Goal: Task Accomplishment & Management: Use online tool/utility

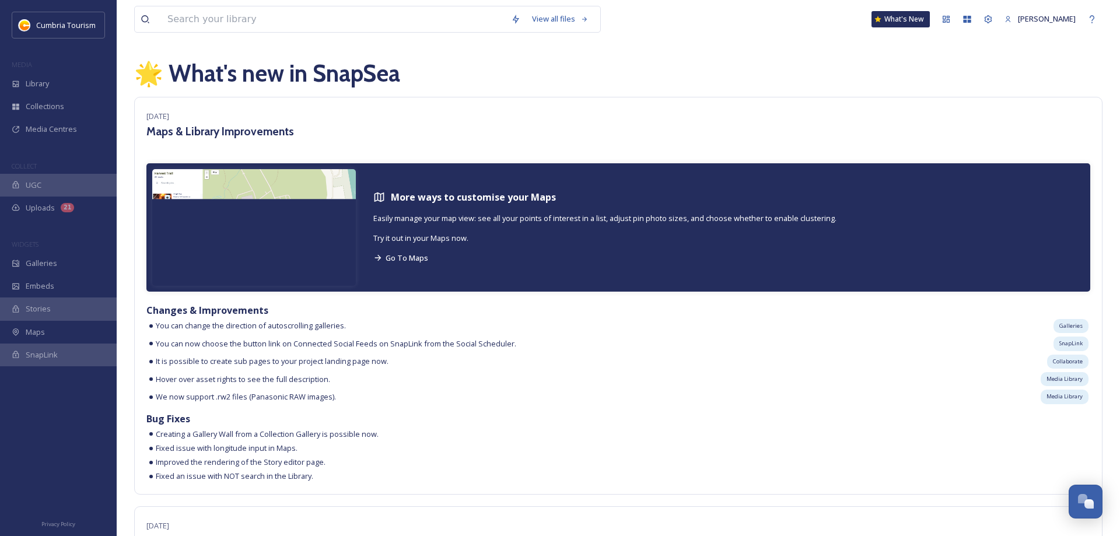
scroll to position [4186, 0]
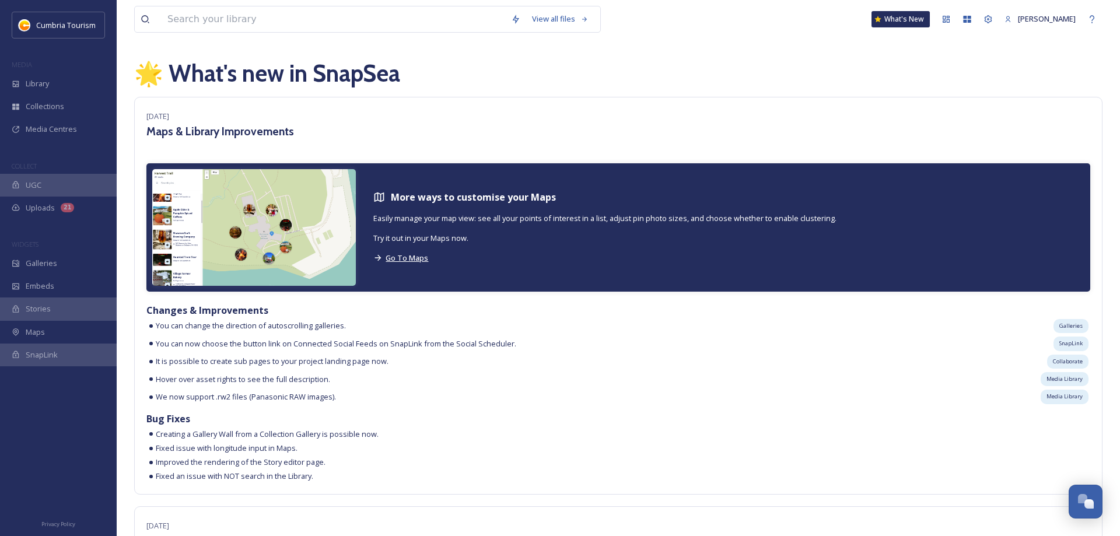
click at [411, 259] on span "Go To Maps" at bounding box center [407, 258] width 43 height 10
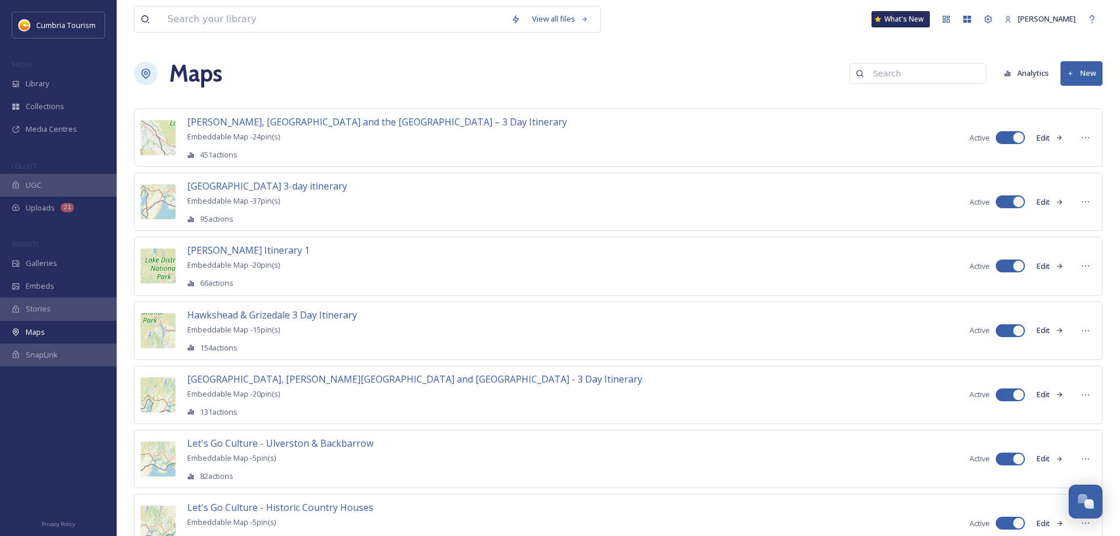
click at [1088, 79] on button "New" at bounding box center [1081, 73] width 42 height 24
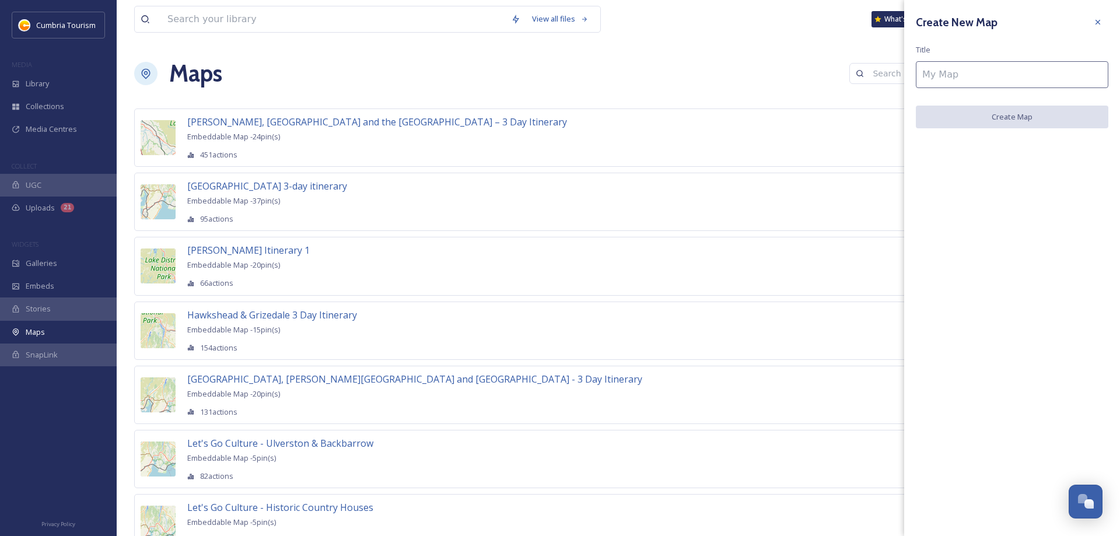
drag, startPoint x: 1099, startPoint y: 24, endPoint x: 1059, endPoint y: 41, distance: 43.7
click at [1099, 25] on icon at bounding box center [1097, 21] width 9 height 9
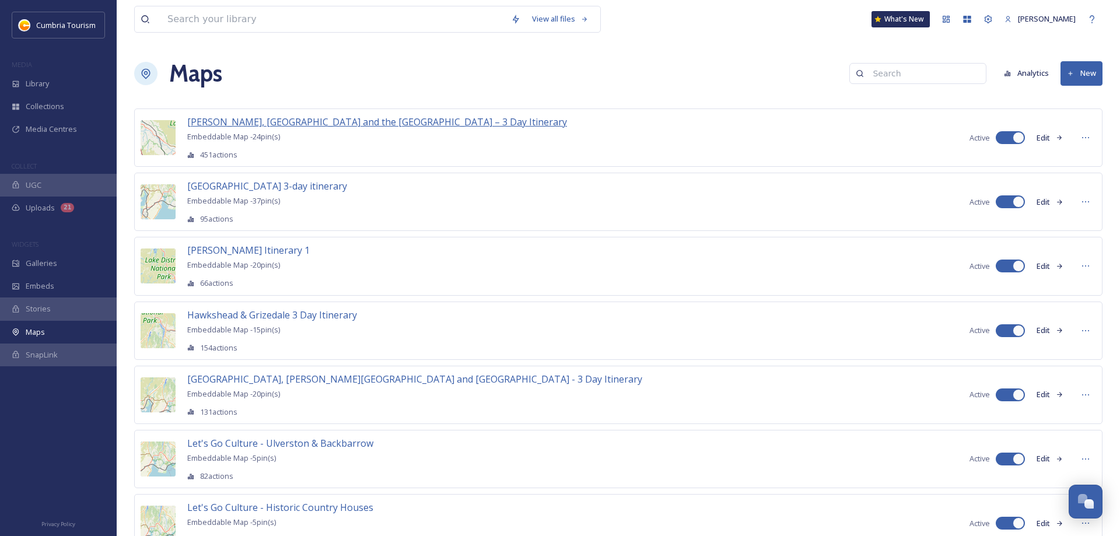
click at [356, 118] on span "[PERSON_NAME], [GEOGRAPHIC_DATA] and the [GEOGRAPHIC_DATA] – 3 Day Itinerary" at bounding box center [377, 121] width 380 height 13
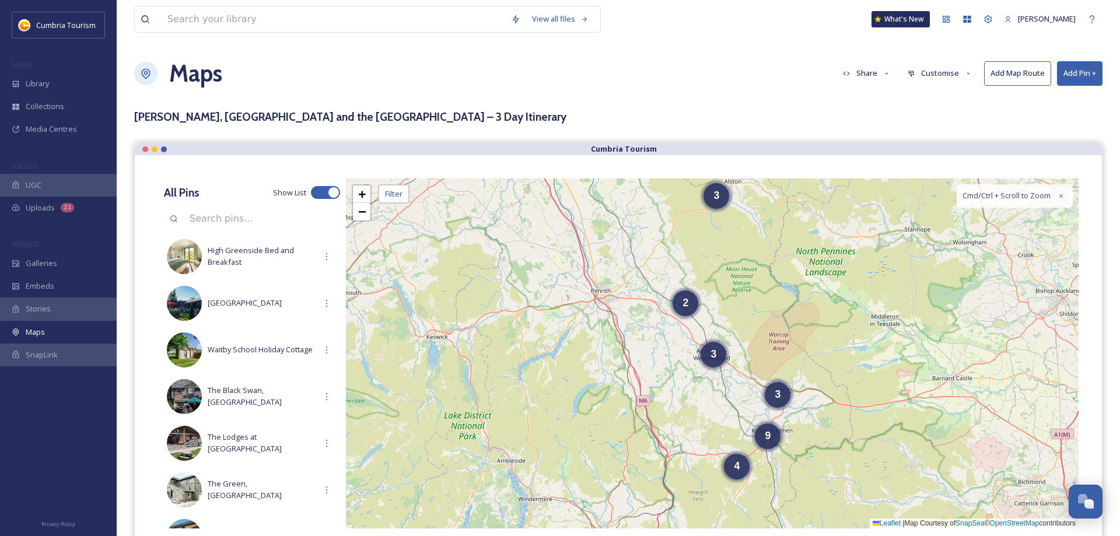
click at [1079, 71] on button "Add Pin +" at bounding box center [1079, 73] width 45 height 24
click at [1055, 117] on div "Add Pin From Library" at bounding box center [1060, 123] width 83 height 23
click at [745, 117] on div "[PERSON_NAME], [GEOGRAPHIC_DATA] and the [GEOGRAPHIC_DATA] – 3 Day Itinerary" at bounding box center [618, 116] width 968 height 17
click at [1078, 75] on button "Add Pin +" at bounding box center [1079, 73] width 45 height 24
click at [1054, 118] on span "Add Pin From Library" at bounding box center [1060, 123] width 71 height 11
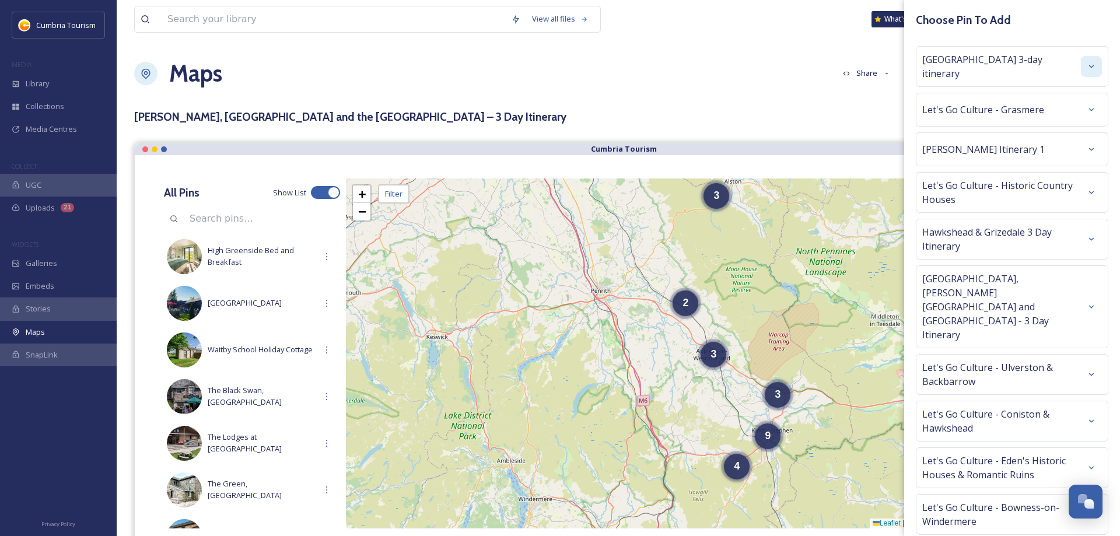
click at [1089, 69] on div at bounding box center [1091, 66] width 21 height 21
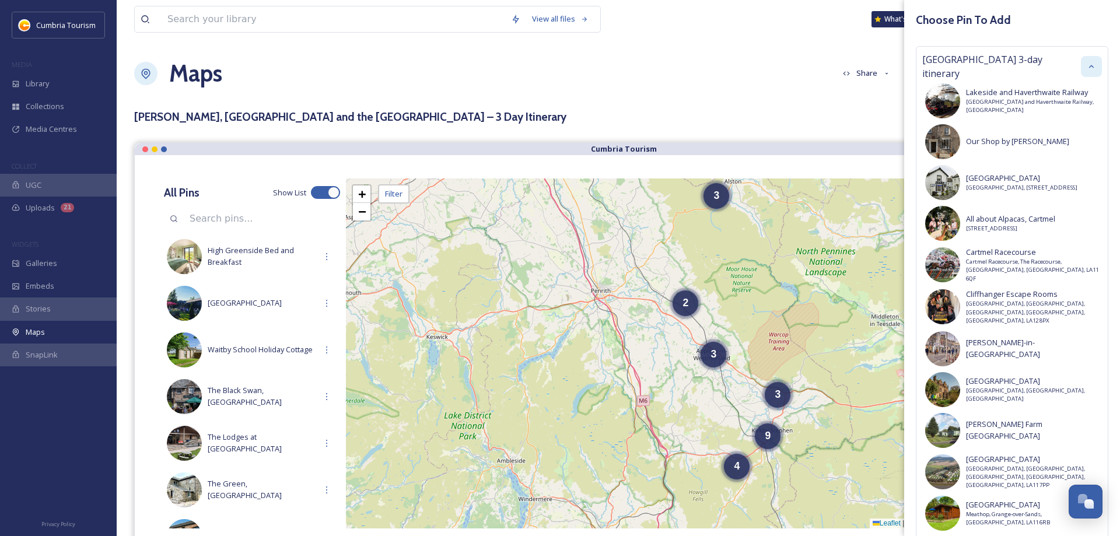
click at [1089, 67] on icon at bounding box center [1091, 66] width 9 height 9
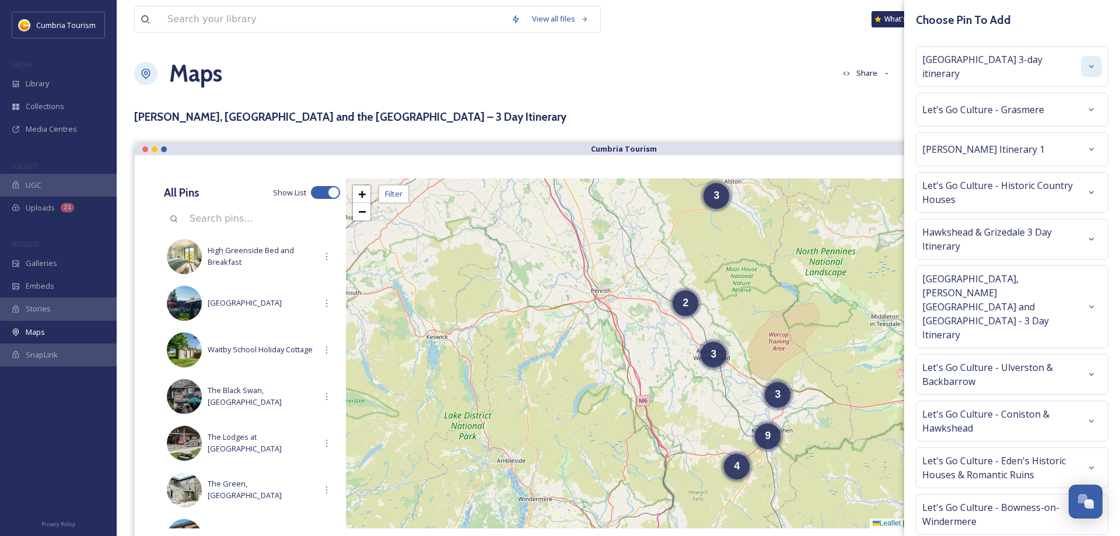
click at [219, 216] on input at bounding box center [262, 219] width 156 height 26
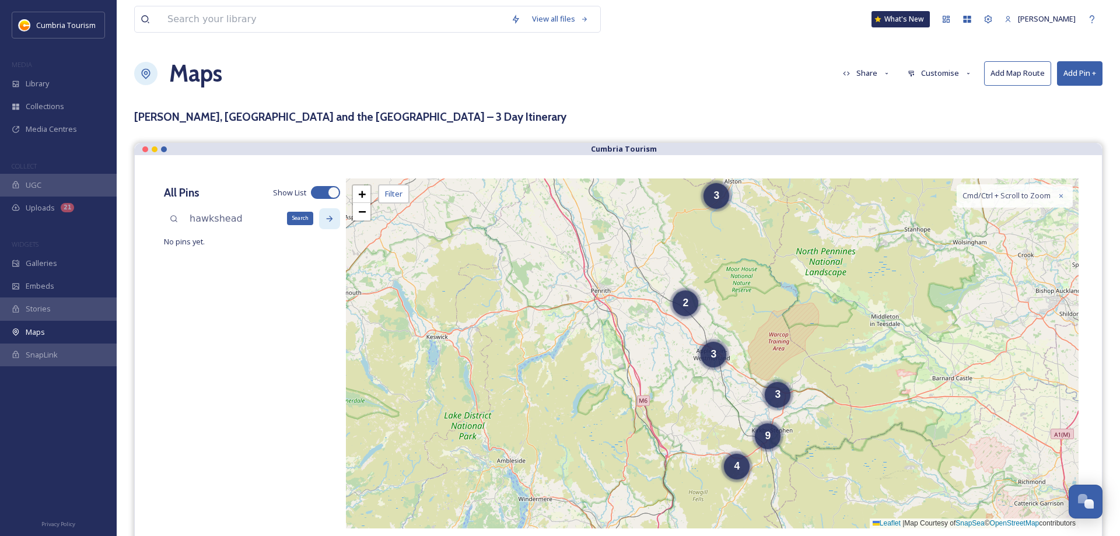
type input "hawkshead"
click at [327, 218] on icon at bounding box center [329, 218] width 9 height 9
click at [313, 219] on input "hawkshead" at bounding box center [262, 219] width 156 height 26
click at [321, 216] on div "Search" at bounding box center [329, 218] width 21 height 21
drag, startPoint x: 276, startPoint y: 219, endPoint x: 84, endPoint y: 209, distance: 192.8
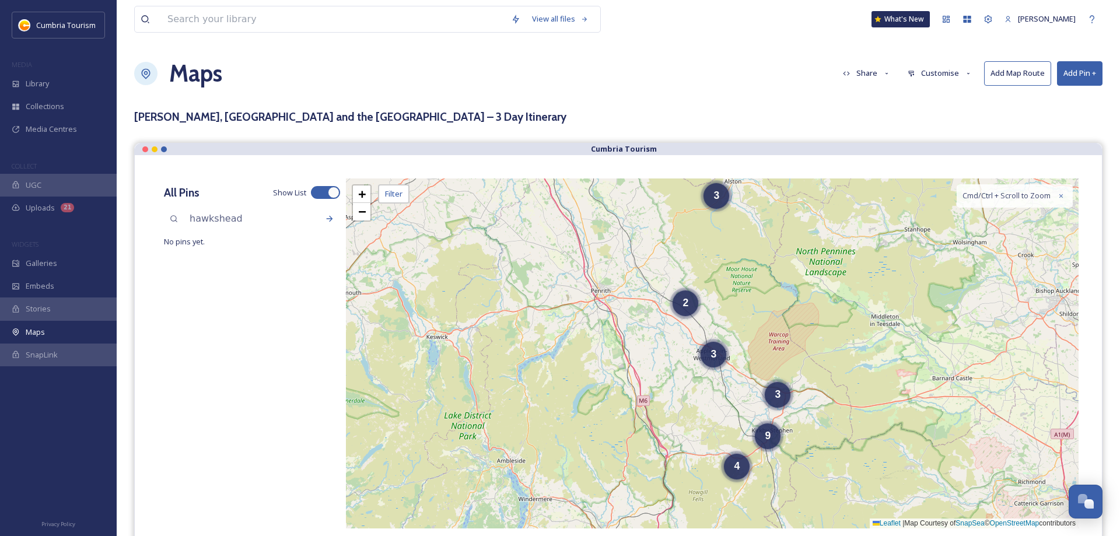
click at [184, 209] on input "hawkshead" at bounding box center [262, 219] width 156 height 26
click at [322, 194] on div at bounding box center [320, 193] width 8 height 6
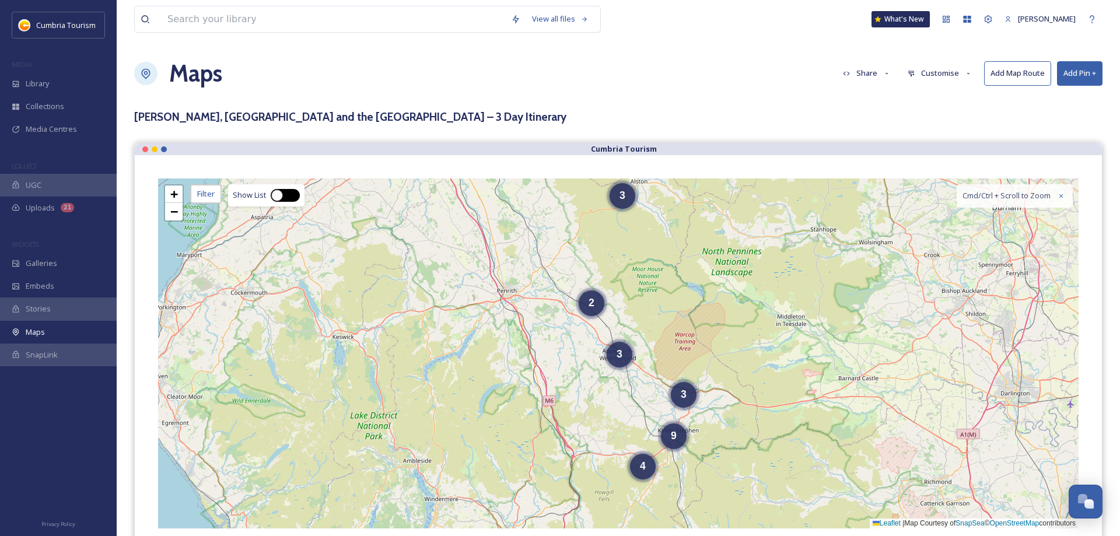
click at [274, 197] on div at bounding box center [277, 196] width 12 height 12
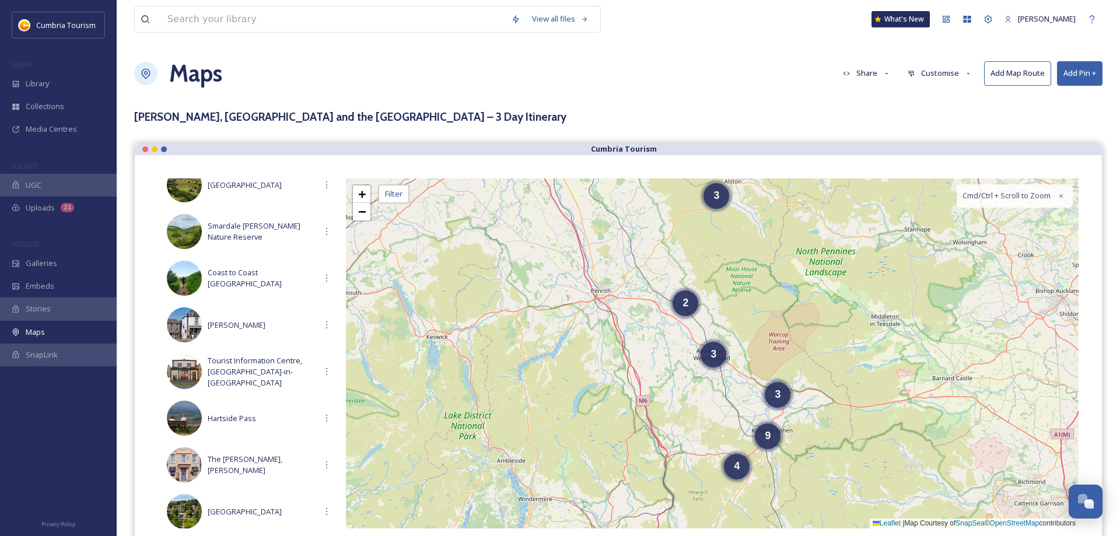
click at [1075, 73] on button "Add Pin +" at bounding box center [1079, 73] width 45 height 24
click at [1053, 100] on span "Add New Pin" at bounding box center [1047, 100] width 44 height 11
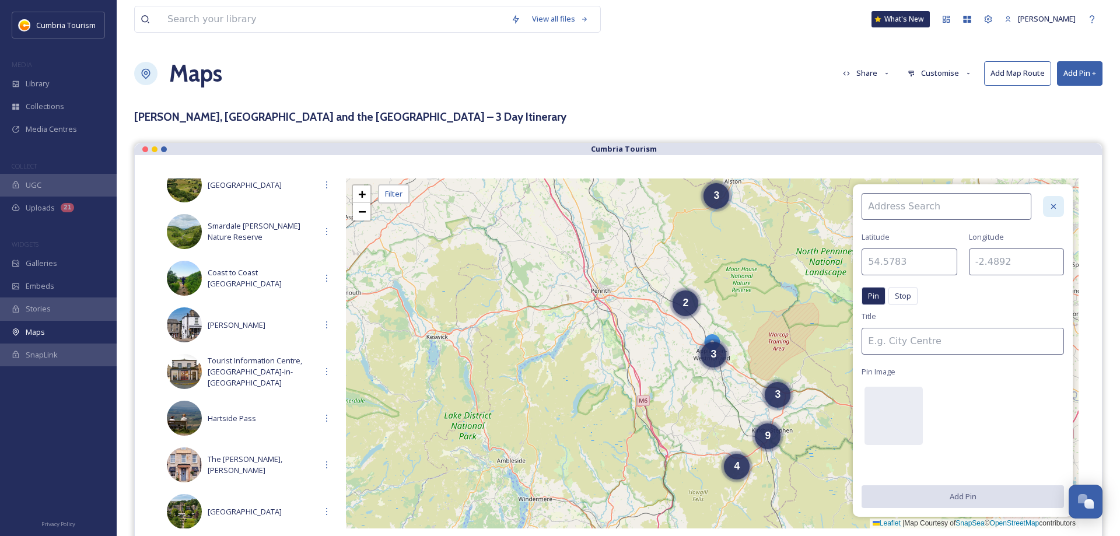
click at [1051, 202] on icon at bounding box center [1053, 206] width 9 height 9
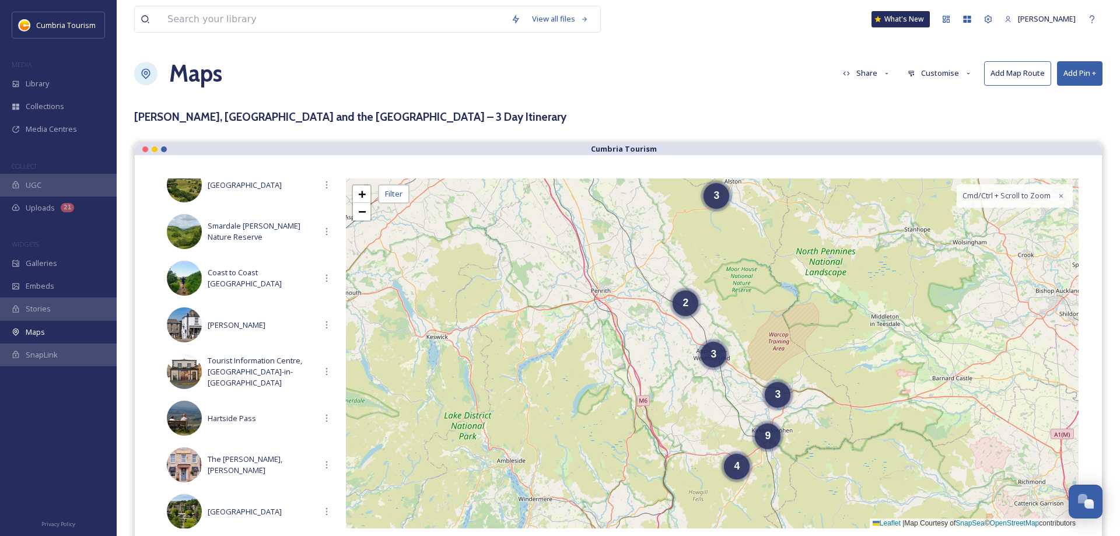
click at [1089, 77] on button "Add Pin +" at bounding box center [1079, 73] width 45 height 24
click at [1061, 121] on span "Add Pin From Library" at bounding box center [1060, 123] width 71 height 11
click at [671, 65] on div "Maps Share Customise Add Map Route Add Pin +" at bounding box center [618, 73] width 968 height 35
click at [1086, 76] on button "Add Pin +" at bounding box center [1079, 73] width 45 height 24
click at [1049, 125] on span "Add Pin From Library" at bounding box center [1060, 123] width 71 height 11
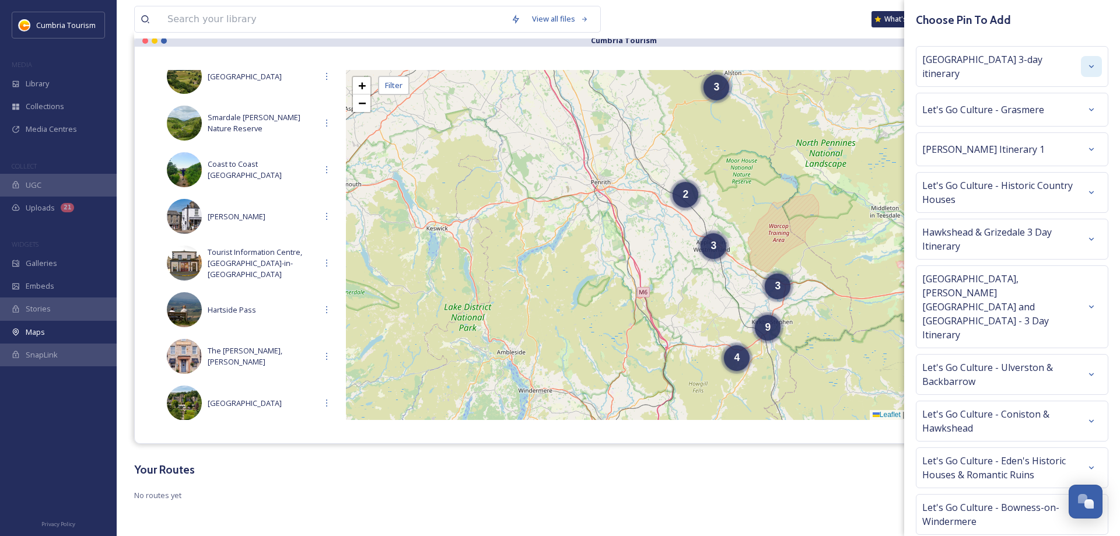
click at [1098, 65] on div at bounding box center [1091, 66] width 21 height 21
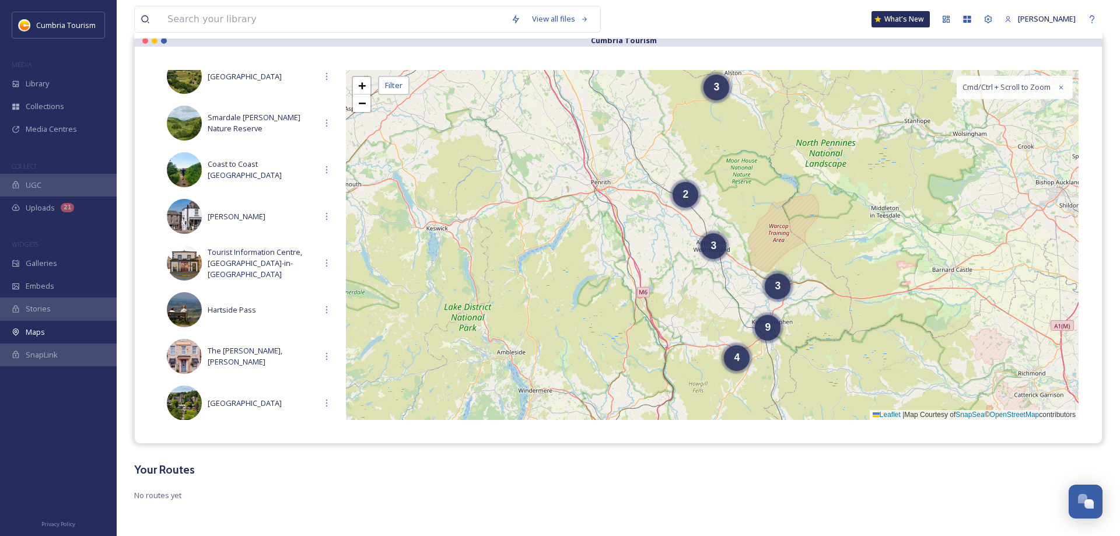
click at [808, 19] on div "View all files What's New [PERSON_NAME]" at bounding box center [618, 19] width 968 height 38
